Goal: Navigation & Orientation: Find specific page/section

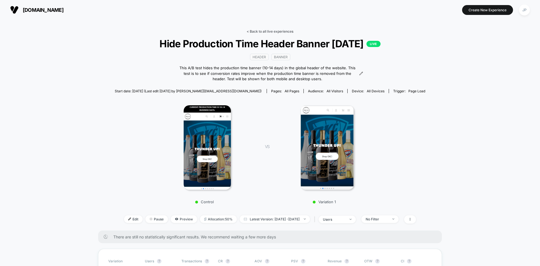
click at [274, 32] on link "< Back to all live experiences" at bounding box center [270, 31] width 47 height 4
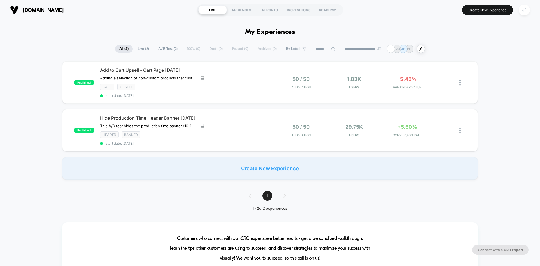
click at [523, 71] on div "published Add to Cart Upsell - Cart Page [DATE] Adding a selection of non-custo…" at bounding box center [270, 120] width 540 height 118
click at [248, 126] on div "Hide Production Time Header Banner [DATE] This A/B test hides the production ti…" at bounding box center [185, 130] width 170 height 30
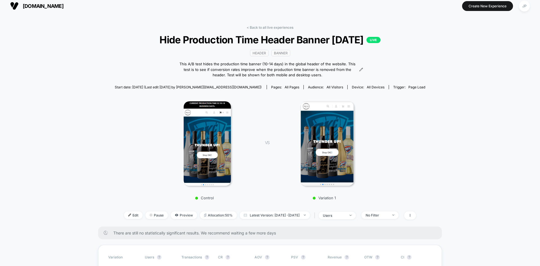
scroll to position [0, 0]
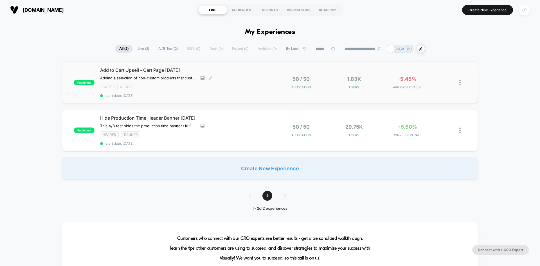
click at [238, 75] on div "Add to Cart Upsell - Cart Page [DATE] Adding a selection of non-custom products…" at bounding box center [185, 82] width 170 height 30
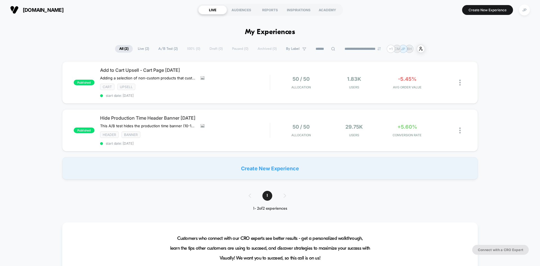
click at [144, 12] on section "[DOMAIN_NAME]" at bounding box center [94, 10] width 172 height 14
